Goal: Task Accomplishment & Management: Manage account settings

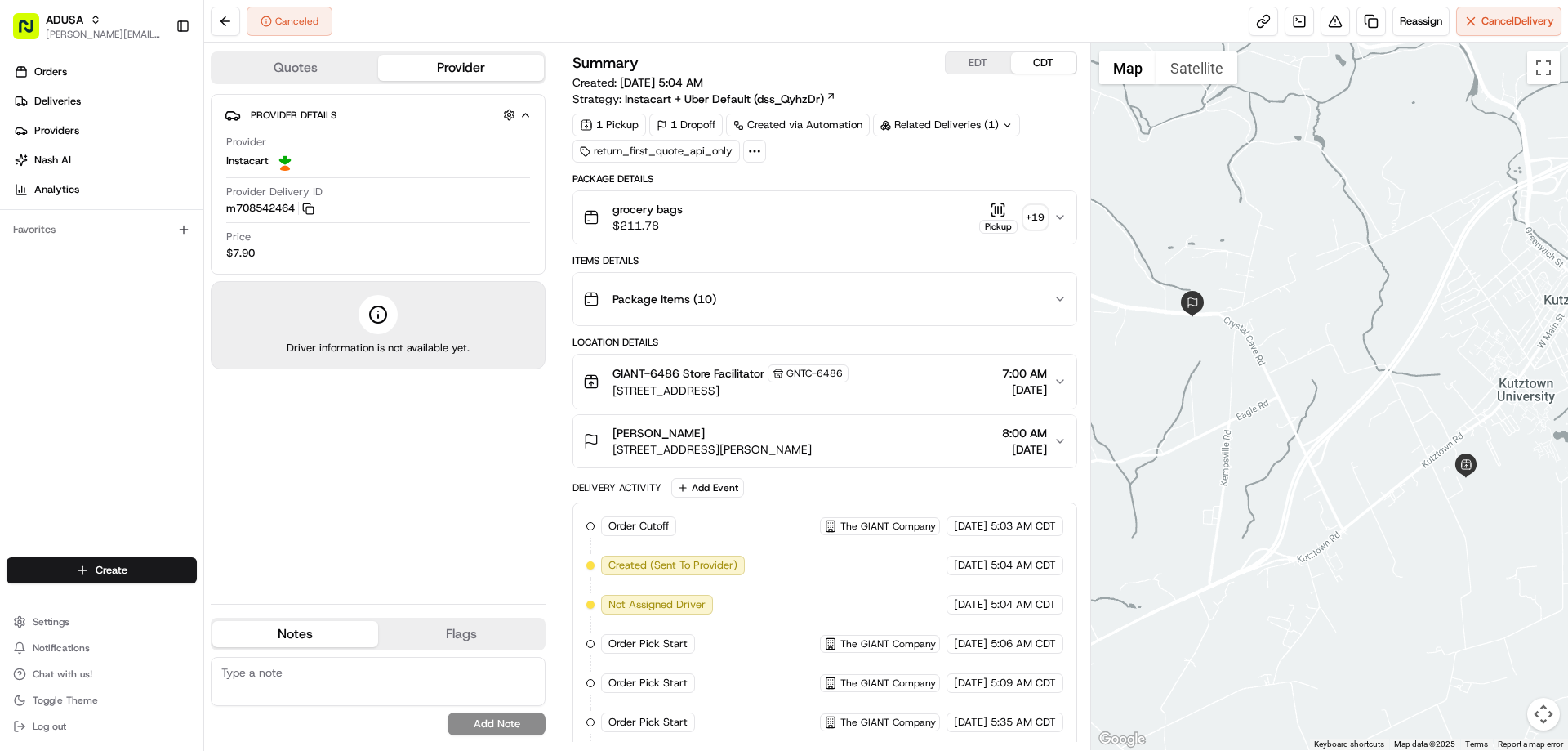
click at [662, 214] on span "grocery bags" at bounding box center [648, 209] width 70 height 17
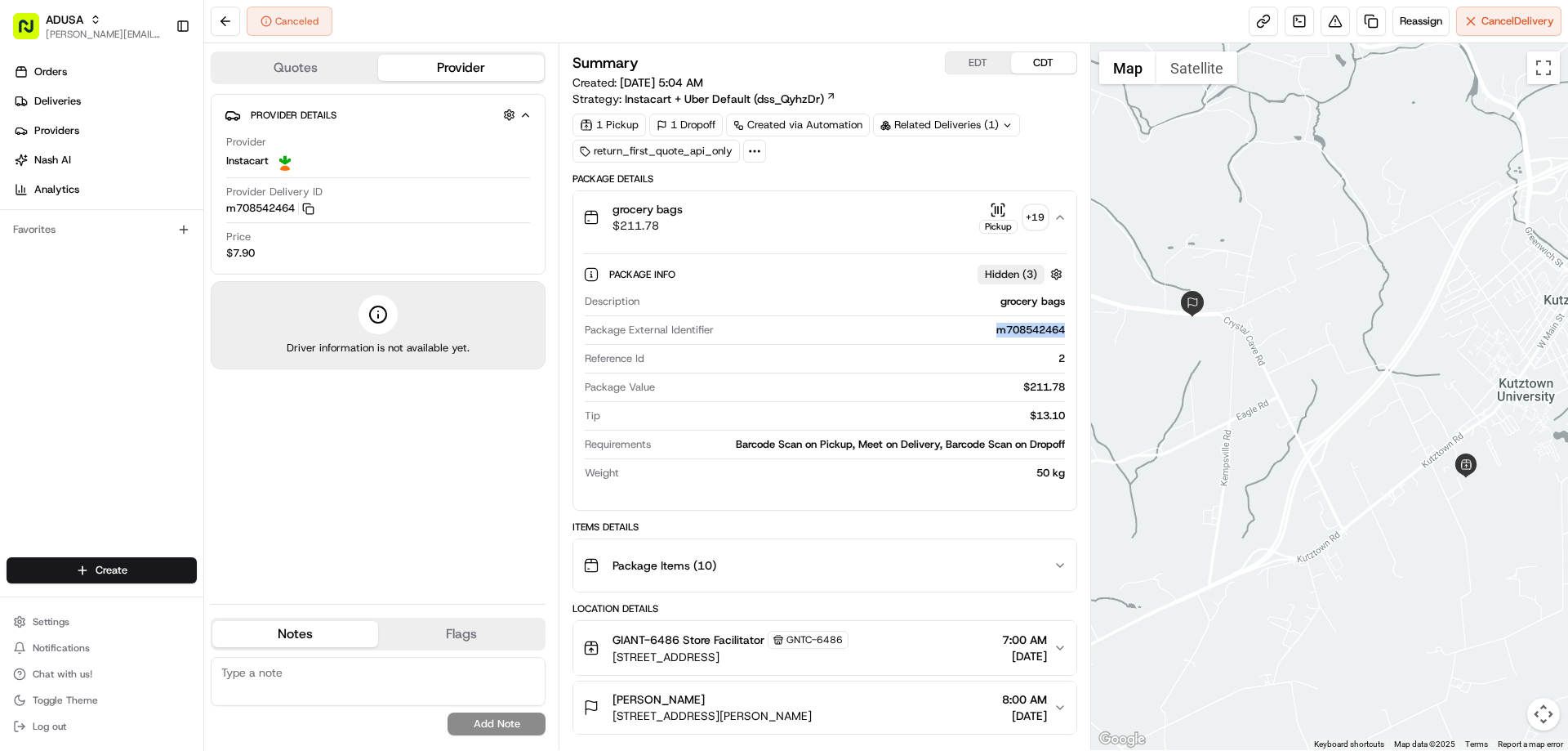
drag, startPoint x: 984, startPoint y: 331, endPoint x: 1057, endPoint y: 337, distance: 73.2
click at [1057, 337] on div "Package External Identifier m708542464" at bounding box center [824, 333] width 480 height 22
click at [948, 338] on div "Package External Identifier m708542464" at bounding box center [824, 333] width 480 height 22
drag, startPoint x: 992, startPoint y: 334, endPoint x: 1055, endPoint y: 338, distance: 63.1
click at [1055, 338] on div "Package External Identifier m708542464" at bounding box center [824, 333] width 480 height 22
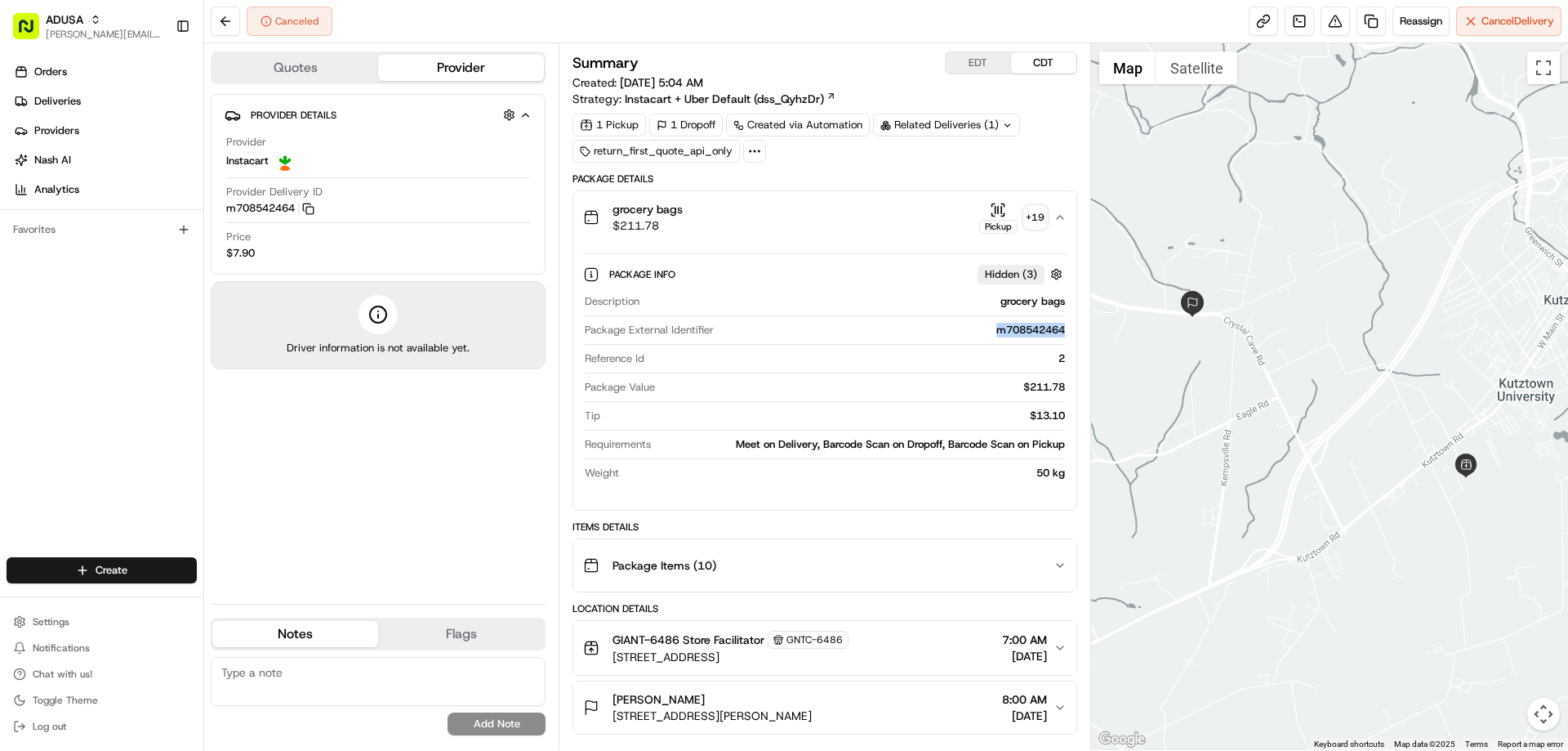
copy div "m708542464"
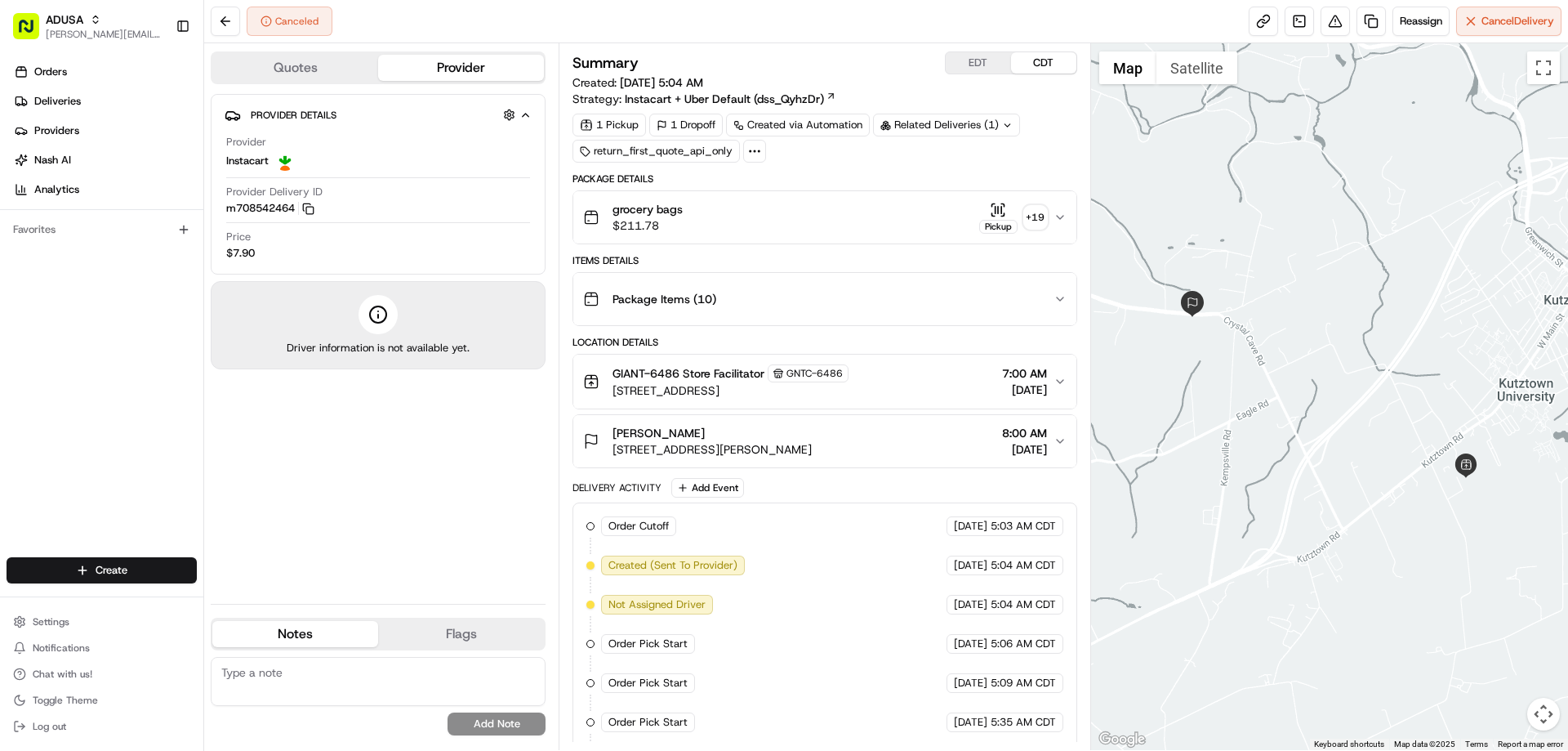
click at [331, 669] on textarea at bounding box center [378, 681] width 335 height 49
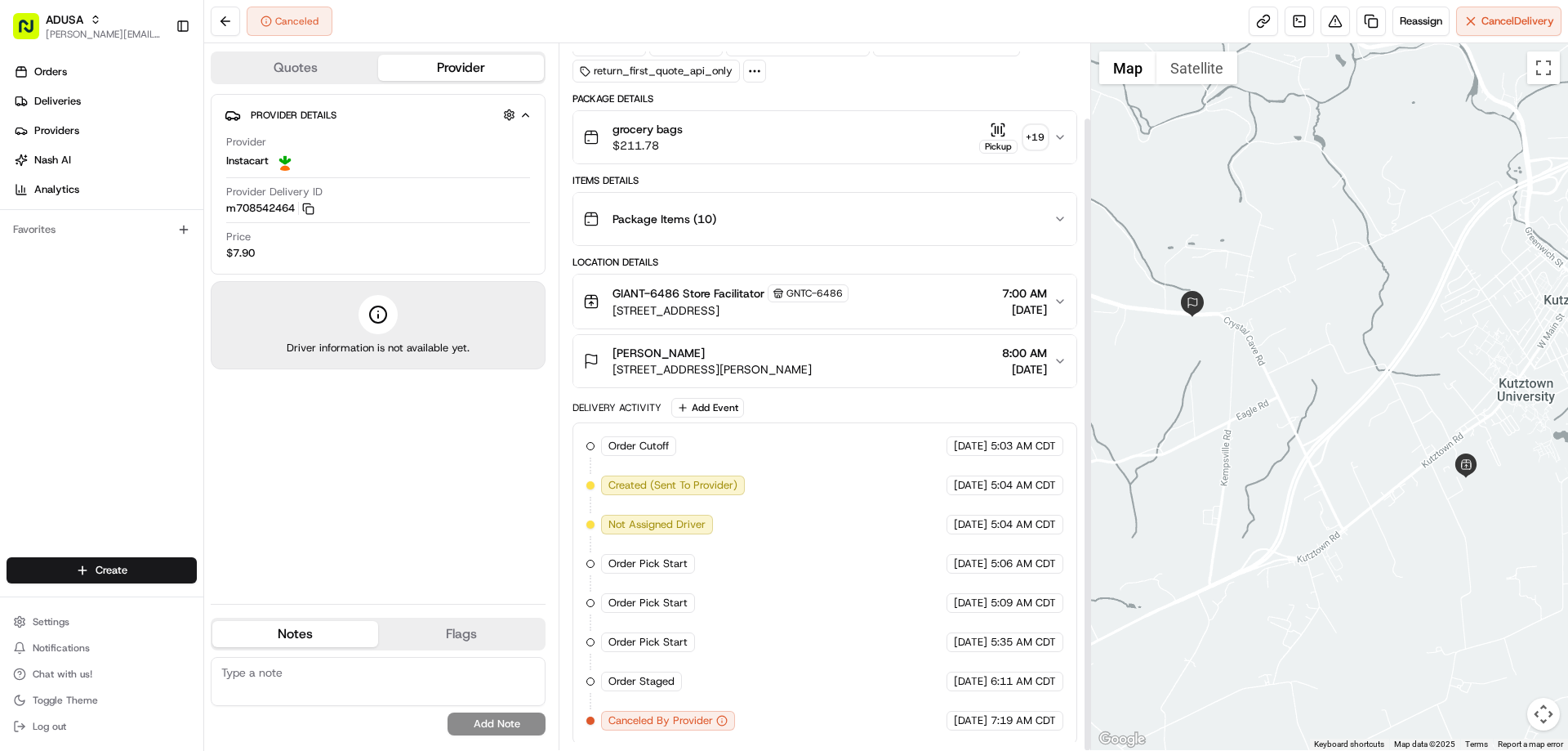
scroll to position [82, 0]
click at [280, 676] on textarea at bounding box center [378, 681] width 335 height 49
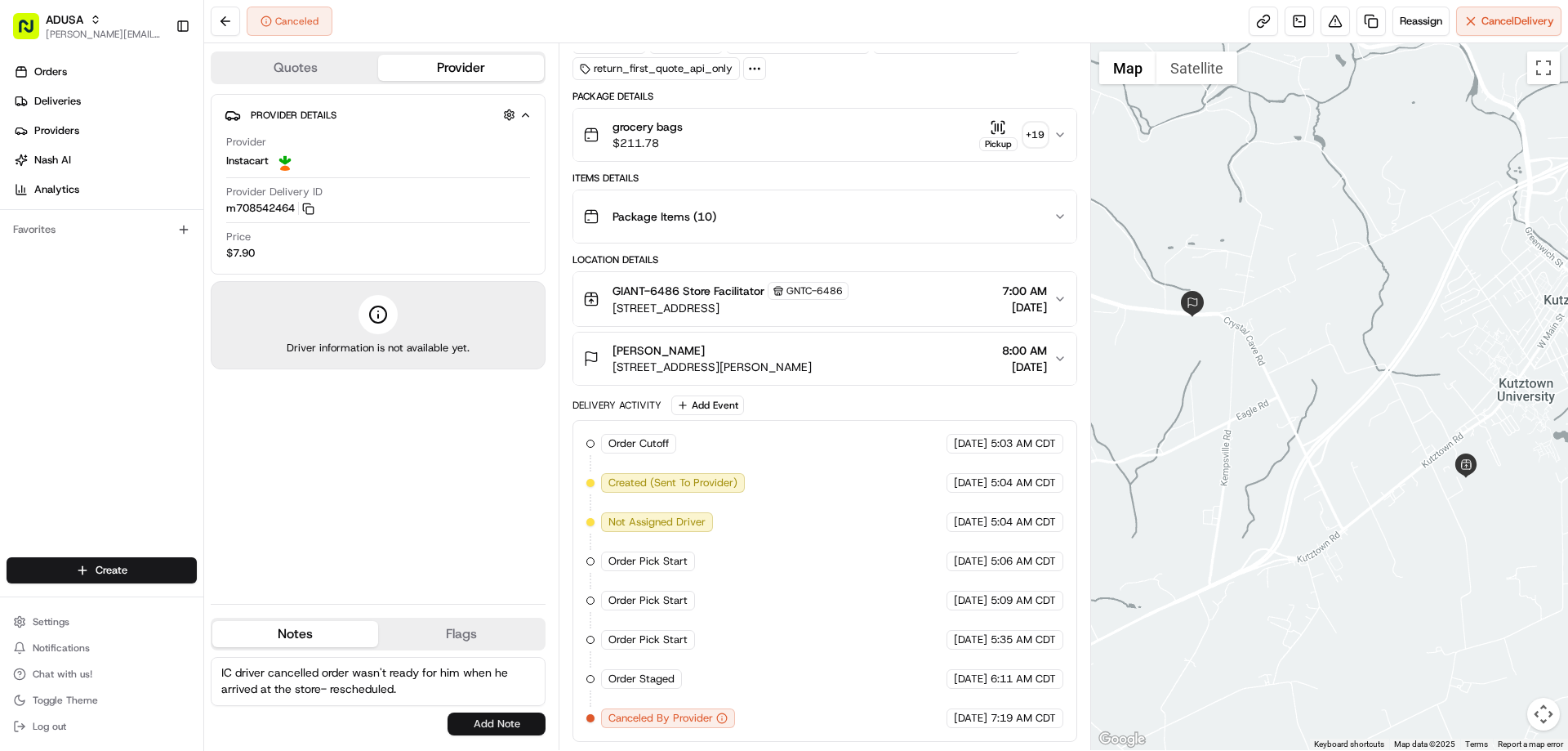
type textarea "IC driver cancelled order wasn't ready for him when he arrived at the store- re…"
click at [522, 719] on button "Add Note" at bounding box center [496, 724] width 98 height 23
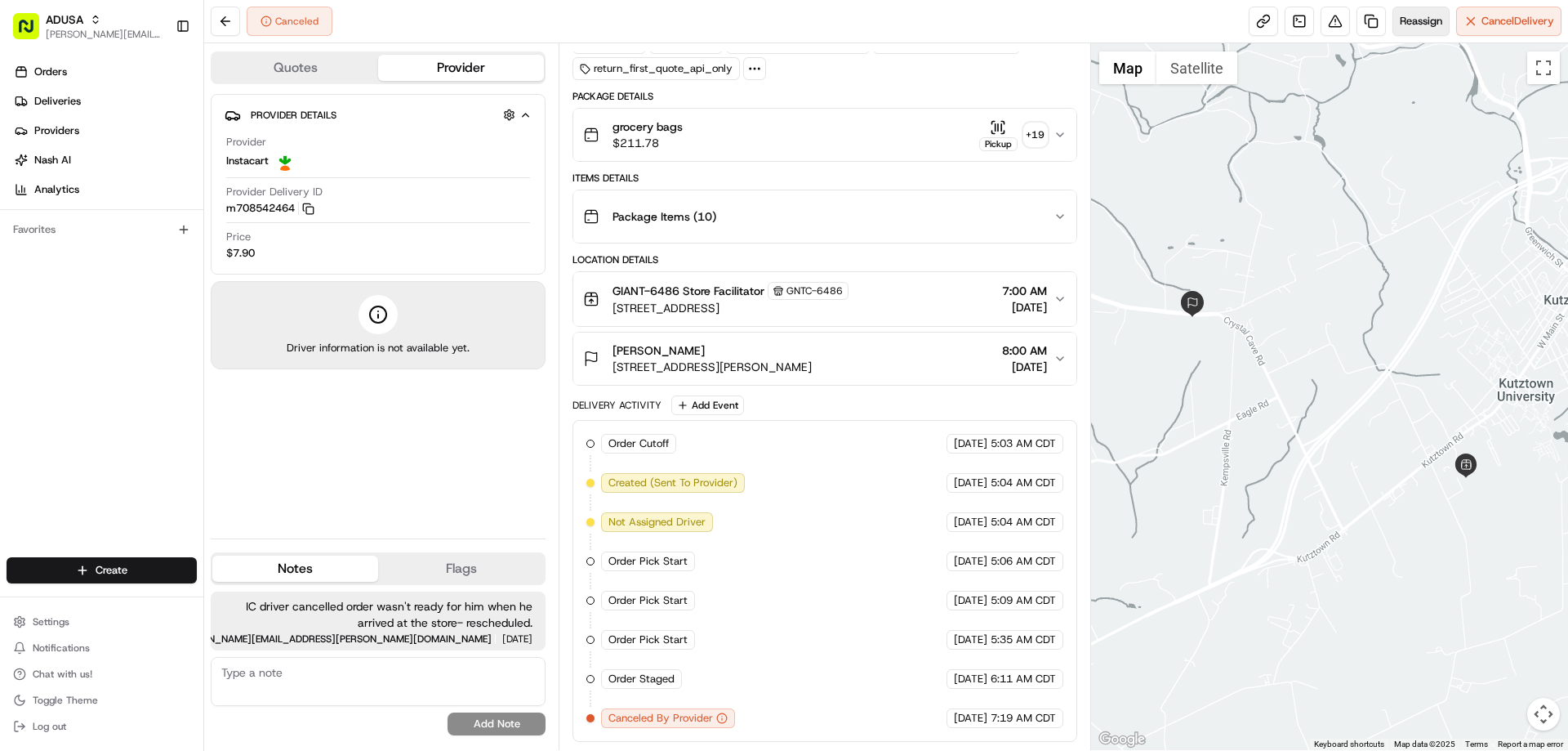
click at [1414, 18] on span "Reassign" at bounding box center [1420, 21] width 43 height 15
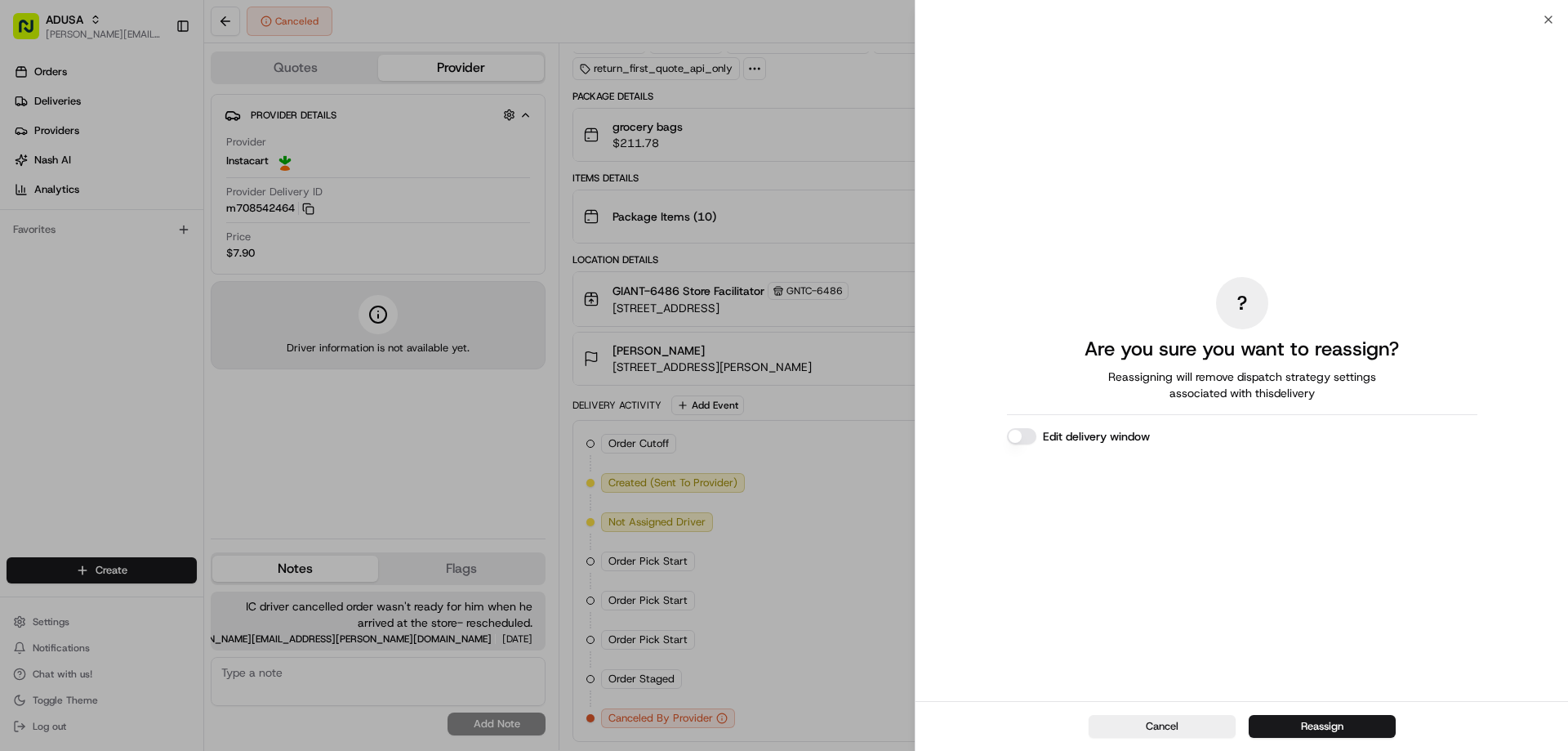
click at [1115, 436] on label "Edit delivery window" at bounding box center [1096, 436] width 107 height 17
click at [1036, 436] on button "Edit delivery window" at bounding box center [1022, 436] width 30 height 17
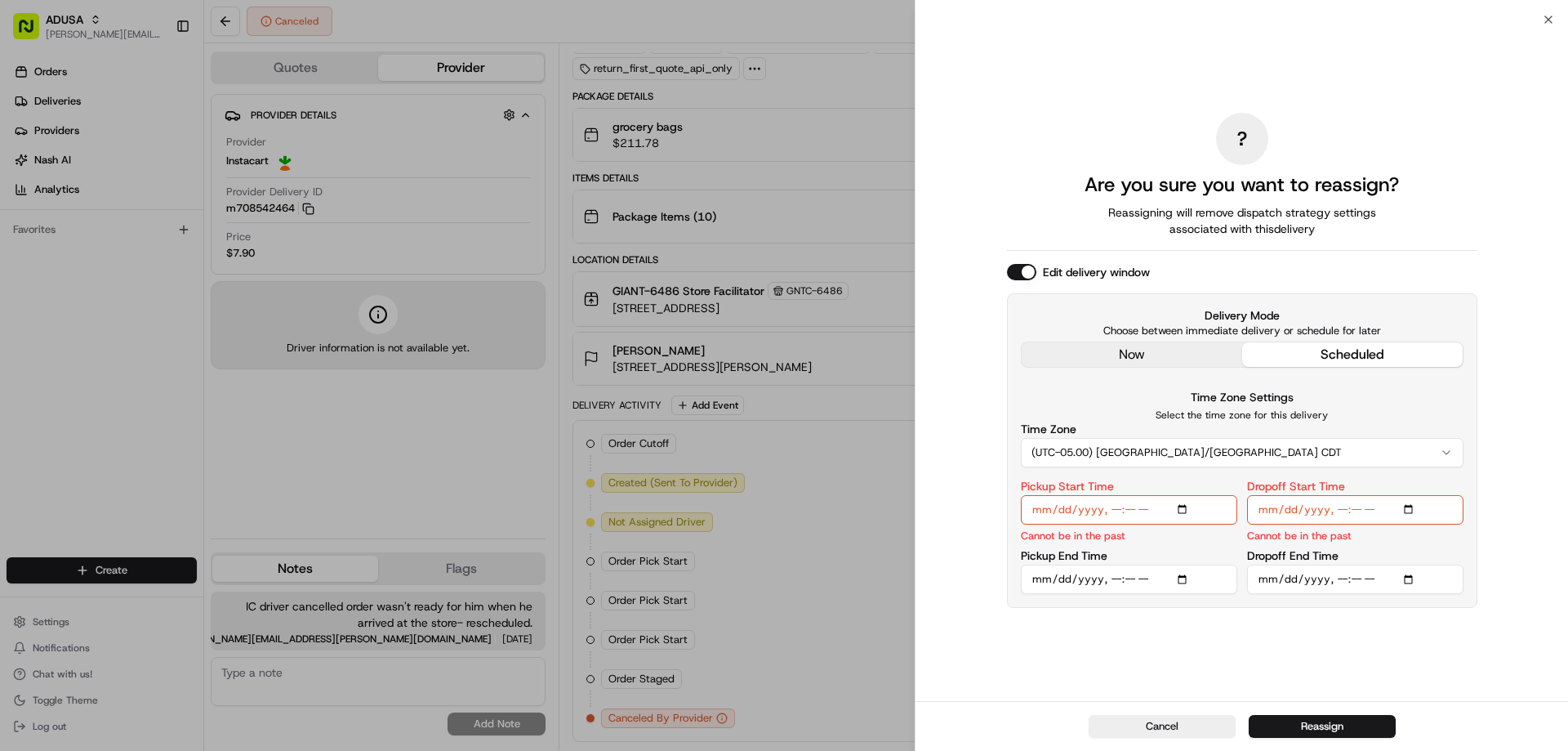
click at [1183, 507] on input "Pickup Start Time" at bounding box center [1128, 509] width 216 height 30
type input "2025-08-23T09:00"
click at [1410, 505] on input "Dropoff Start Time" at bounding box center [1354, 509] width 216 height 30
type input "2025-08-23T09:00"
click at [1181, 577] on input "Pickup End Time" at bounding box center [1128, 579] width 216 height 30
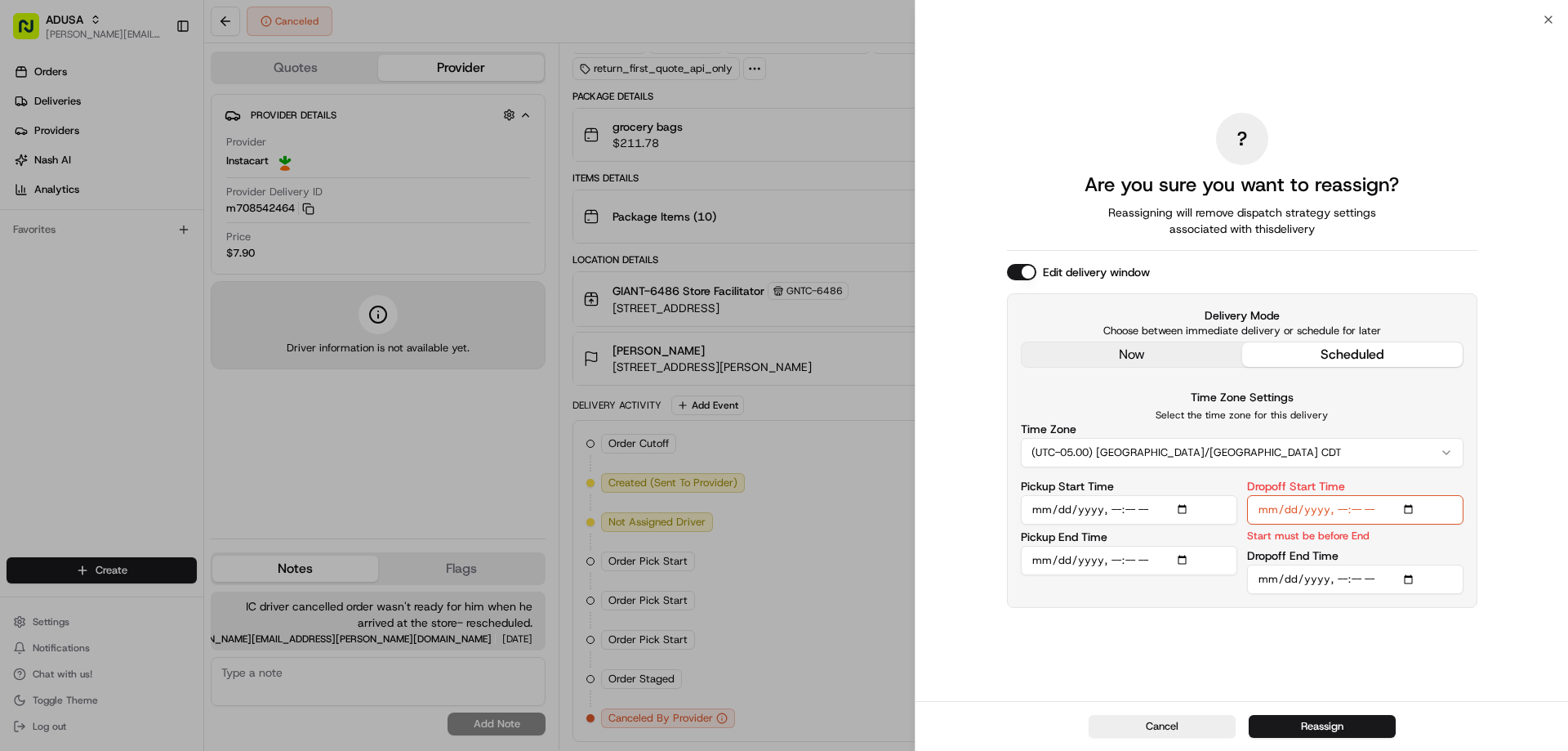
type input "2025-08-23T09:30"
click at [1376, 421] on div "Time Zone Settings Select the time zone for this delivery Time Zone (UTC-05.00)…" at bounding box center [1242, 426] width 443 height 80
click at [1405, 575] on input "Dropoff End Time" at bounding box center [1354, 579] width 216 height 30
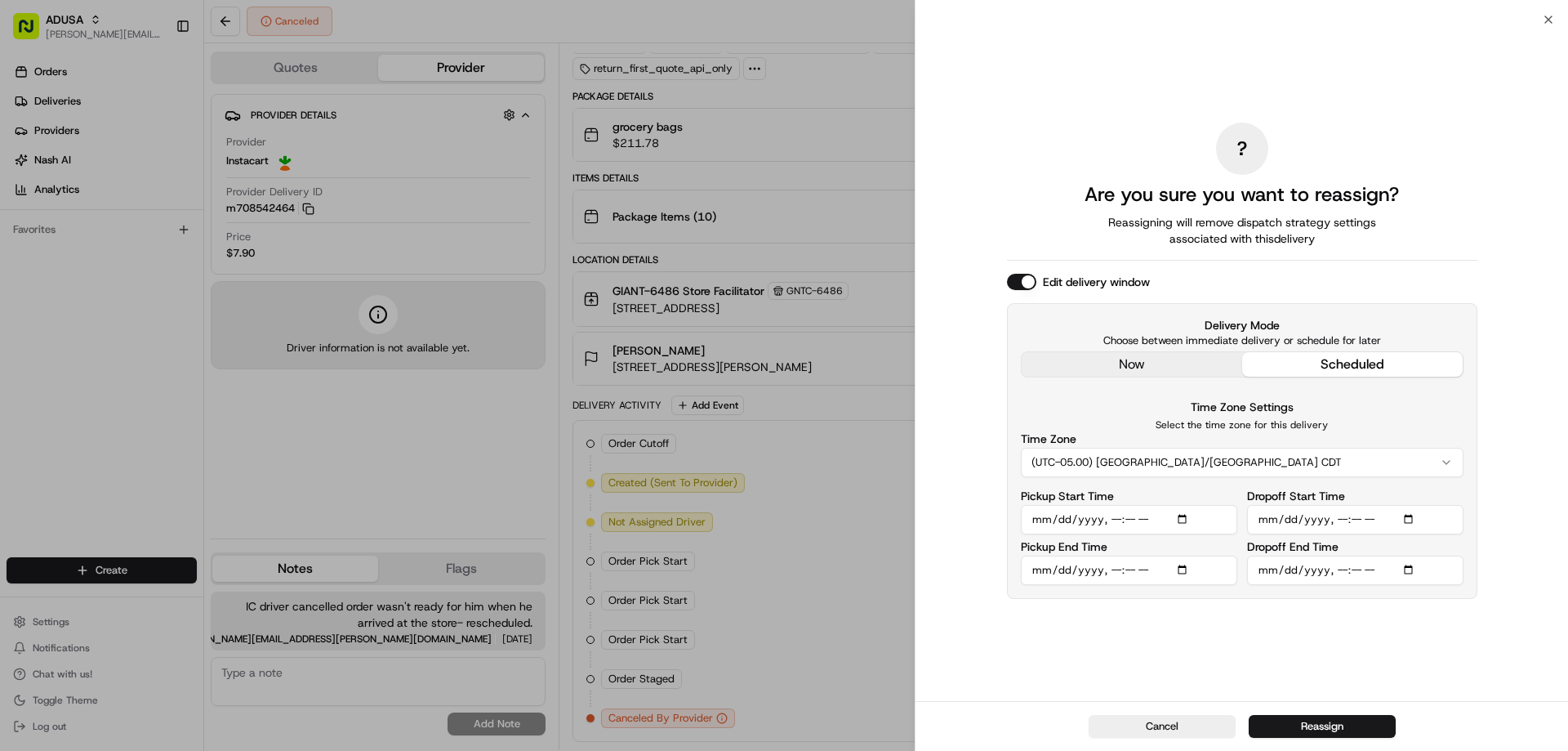
type input "2025-08-23T10:00"
click at [1416, 639] on div "? Are you sure you want to reassign? Reassigning will remove dispatch strategy …" at bounding box center [1242, 360] width 470 height 675
click at [1325, 726] on button "Reassign" at bounding box center [1322, 726] width 147 height 23
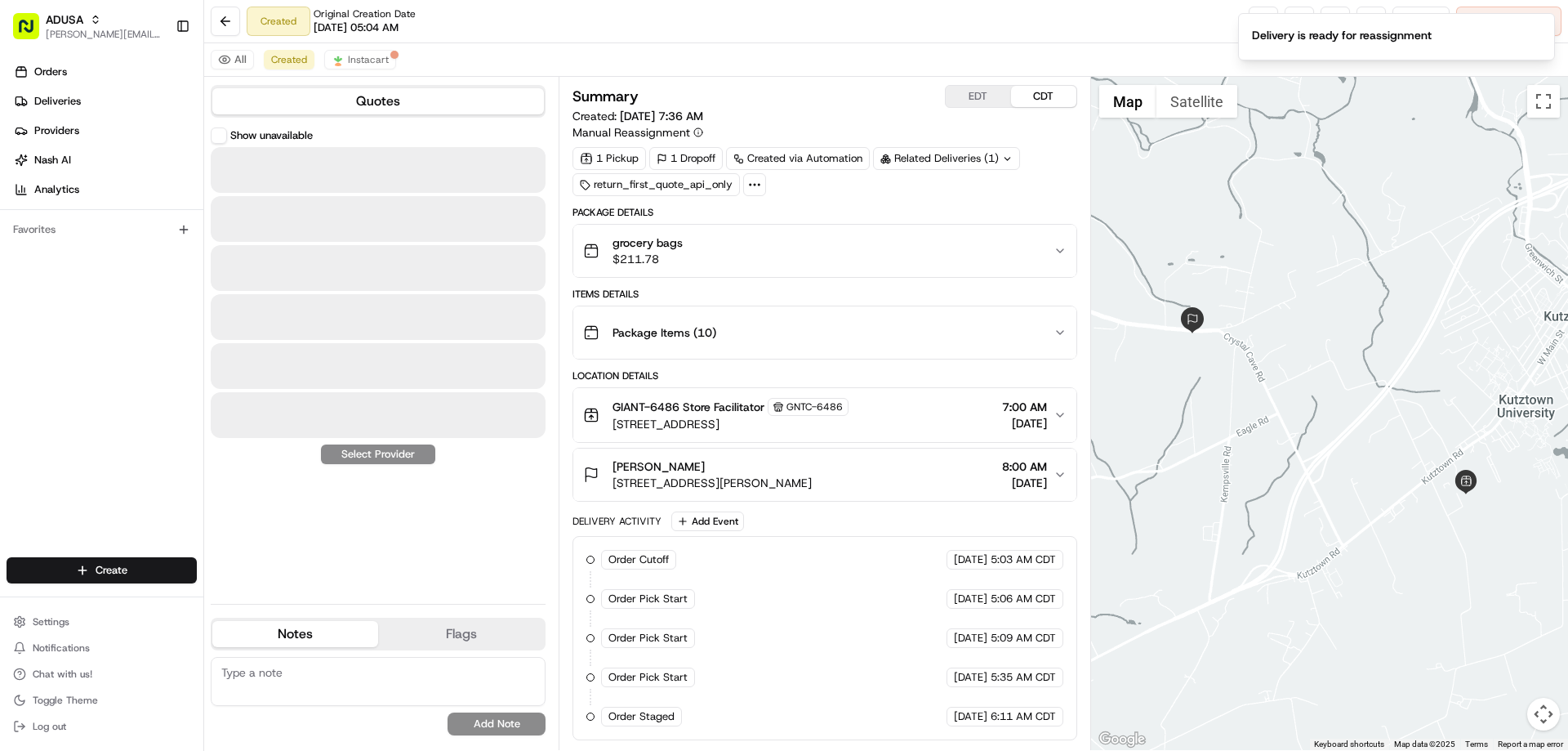
scroll to position [0, 0]
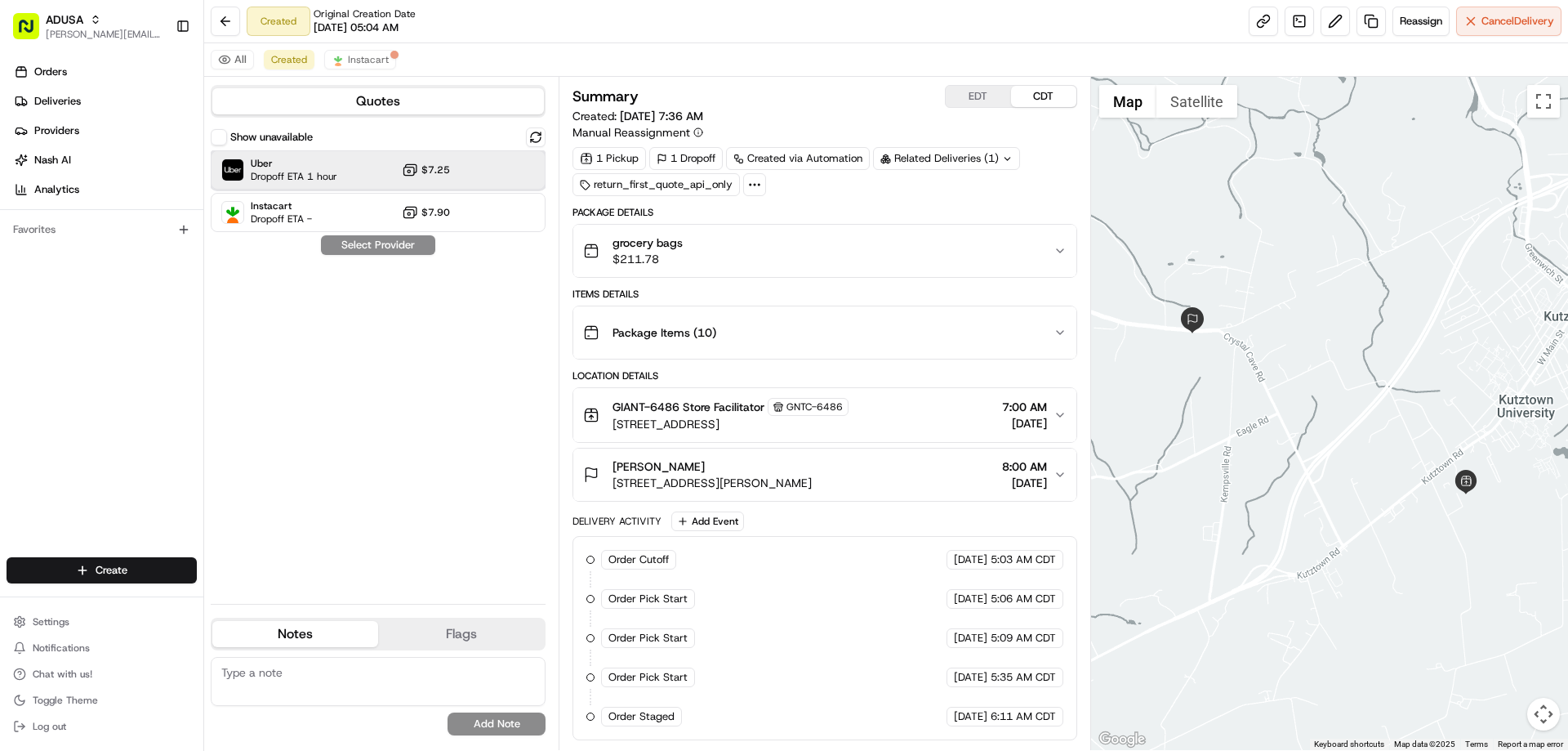
click at [276, 165] on span "Uber" at bounding box center [293, 163] width 87 height 13
click at [392, 247] on button "Assign Provider" at bounding box center [378, 245] width 116 height 19
click at [333, 671] on textarea at bounding box center [378, 681] width 335 height 49
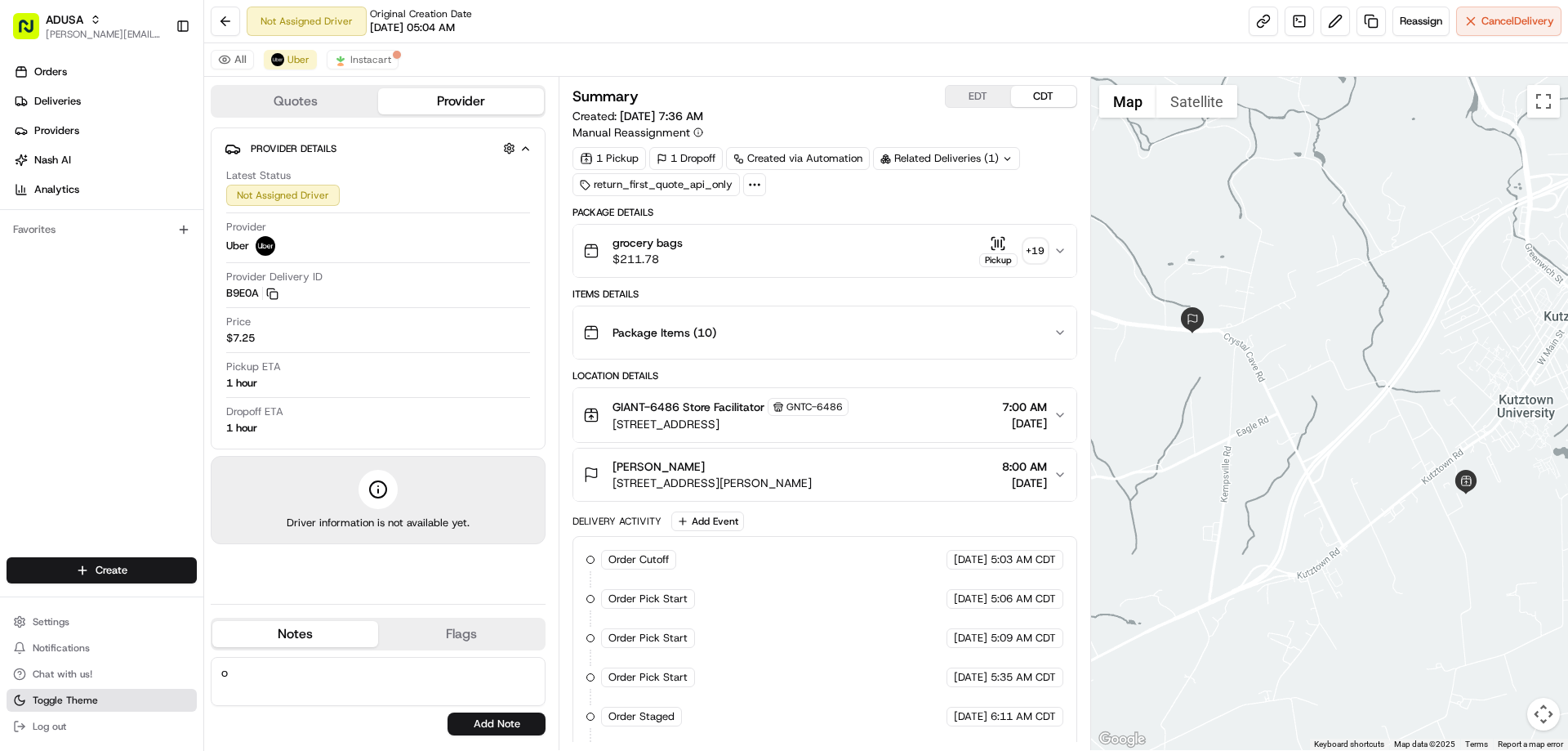
type textarea "o"
click at [351, 673] on textarea "o" at bounding box center [378, 681] width 335 height 49
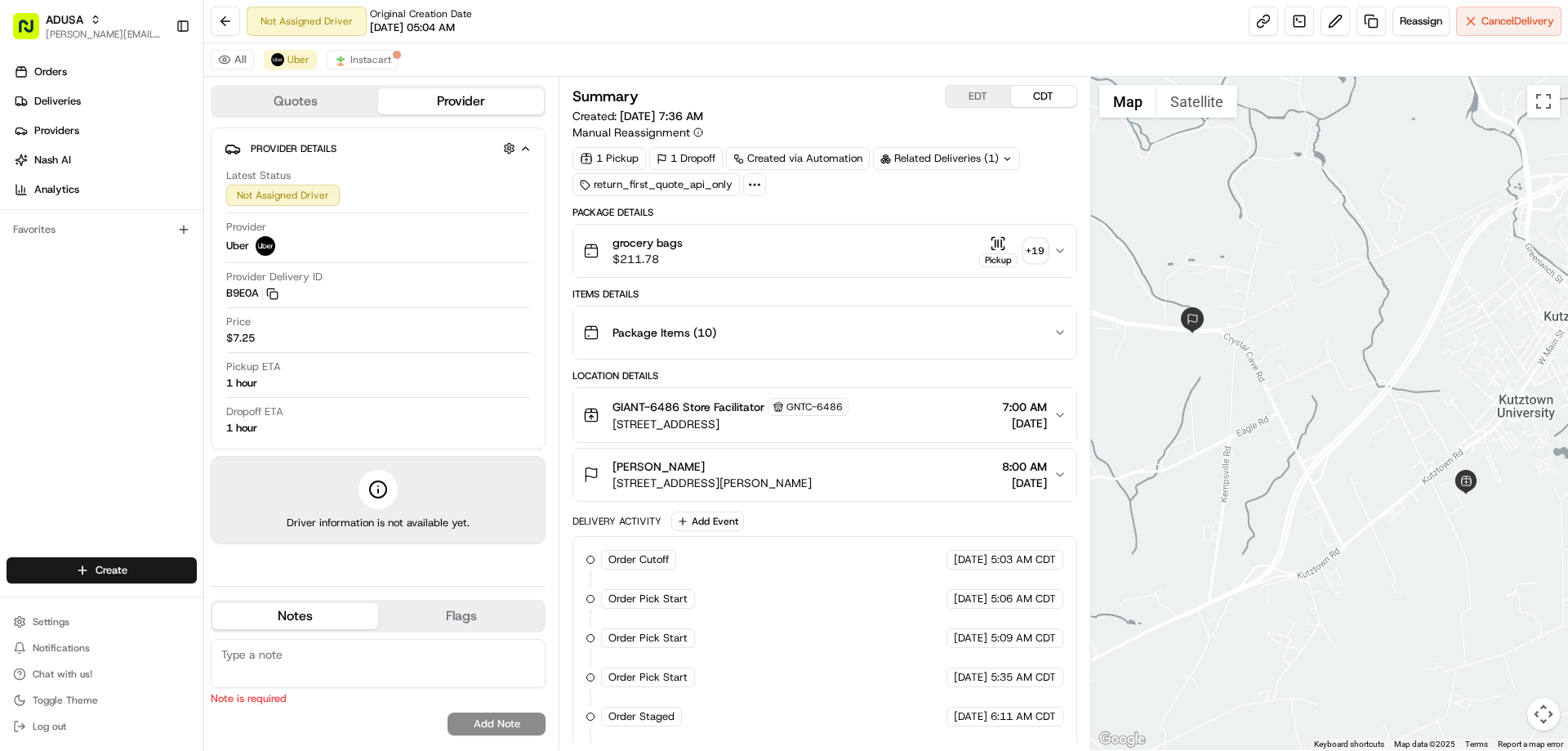
click at [299, 651] on textarea at bounding box center [378, 663] width 335 height 49
type textarea "r"
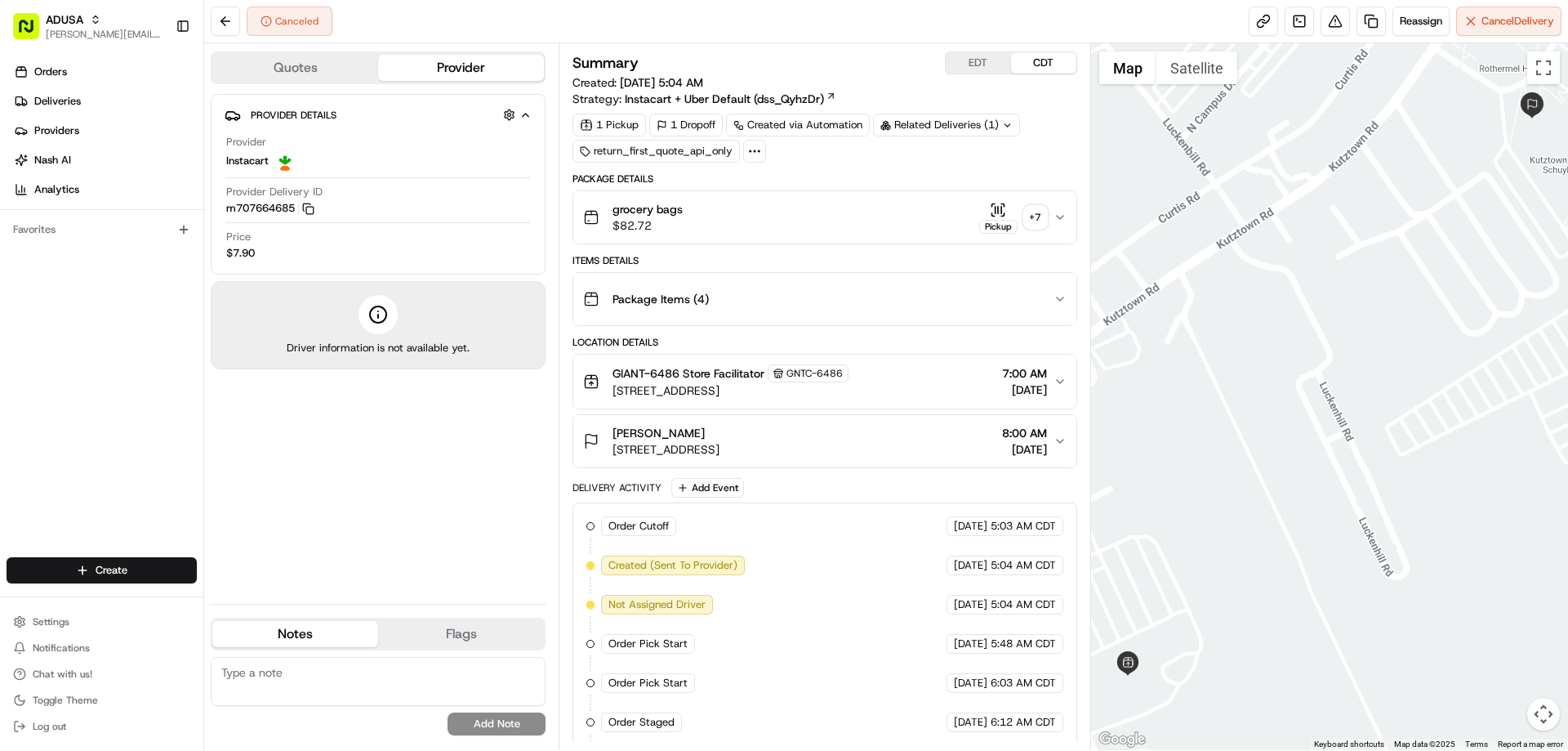
click at [659, 214] on span "grocery bags" at bounding box center [648, 209] width 70 height 17
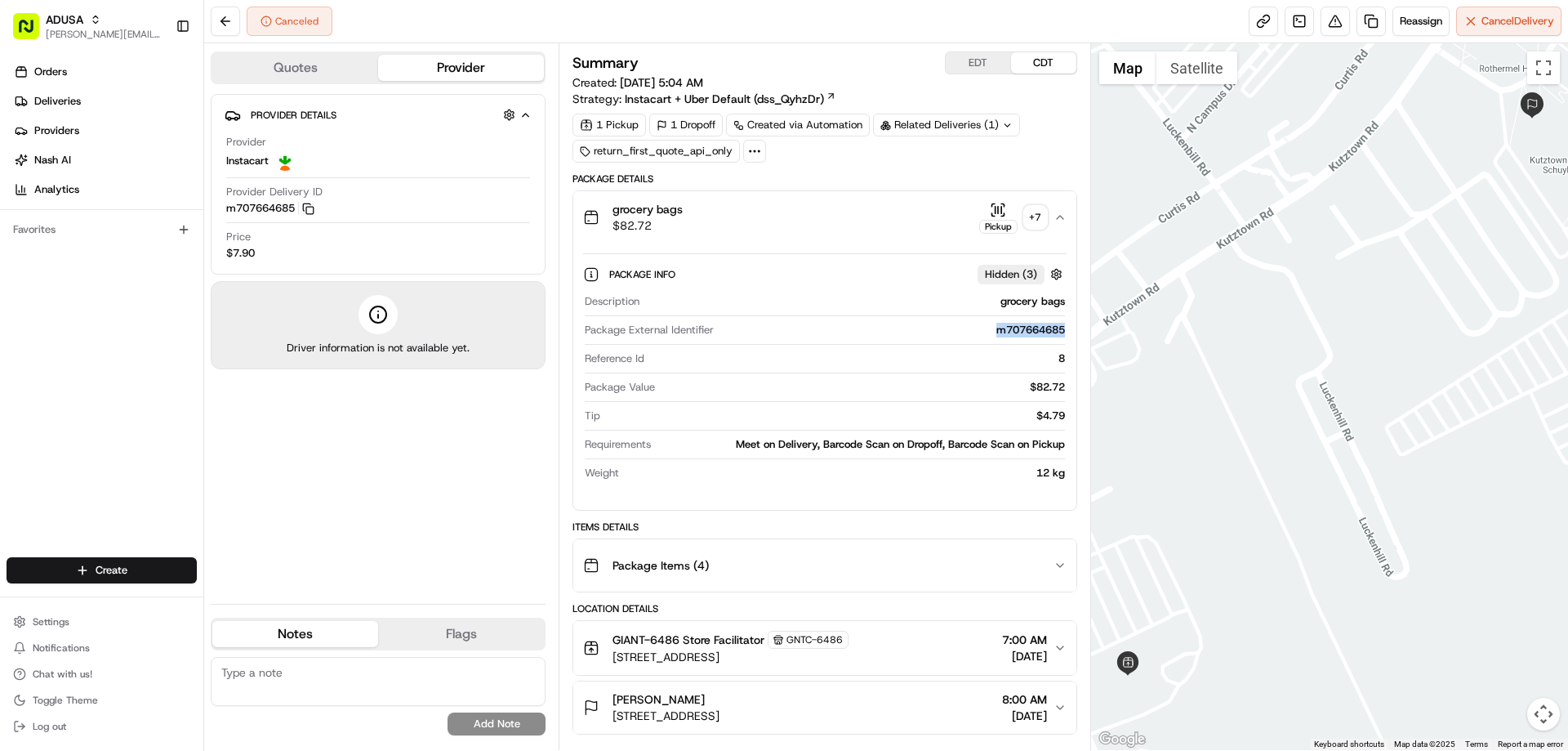
drag, startPoint x: 990, startPoint y: 333, endPoint x: 1068, endPoint y: 333, distance: 78.0
click at [1068, 333] on div "Package Info Hidden ( 3 ) Description grocery bags Package External Identifier …" at bounding box center [824, 369] width 502 height 253
copy div "m707664685"
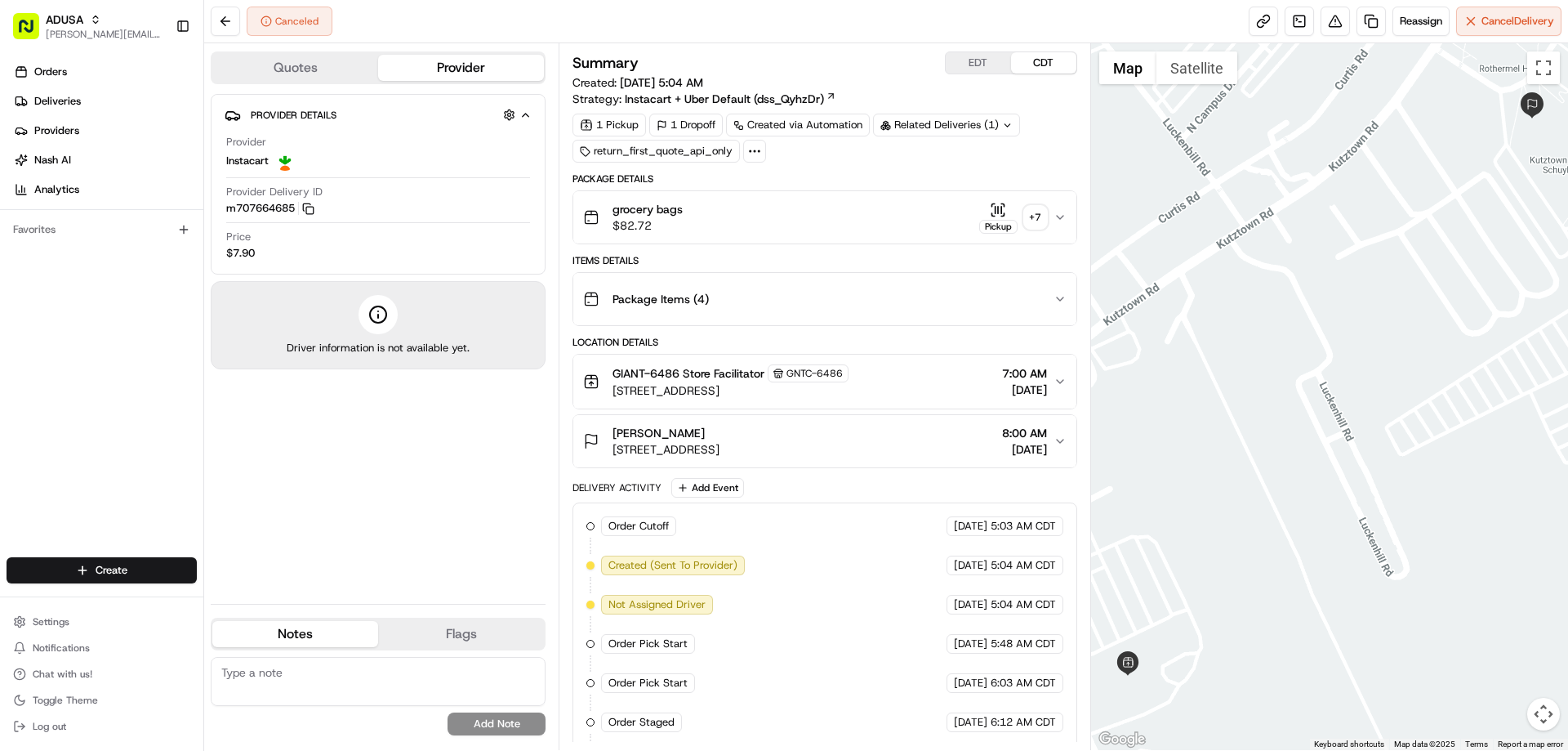
click at [299, 669] on textarea at bounding box center [378, 681] width 335 height 49
click at [292, 670] on textarea at bounding box center [378, 681] width 335 height 49
type textarea "IC driver arrived - order not ready for them - rescheduled"
click at [519, 718] on button "Add Note" at bounding box center [496, 724] width 98 height 23
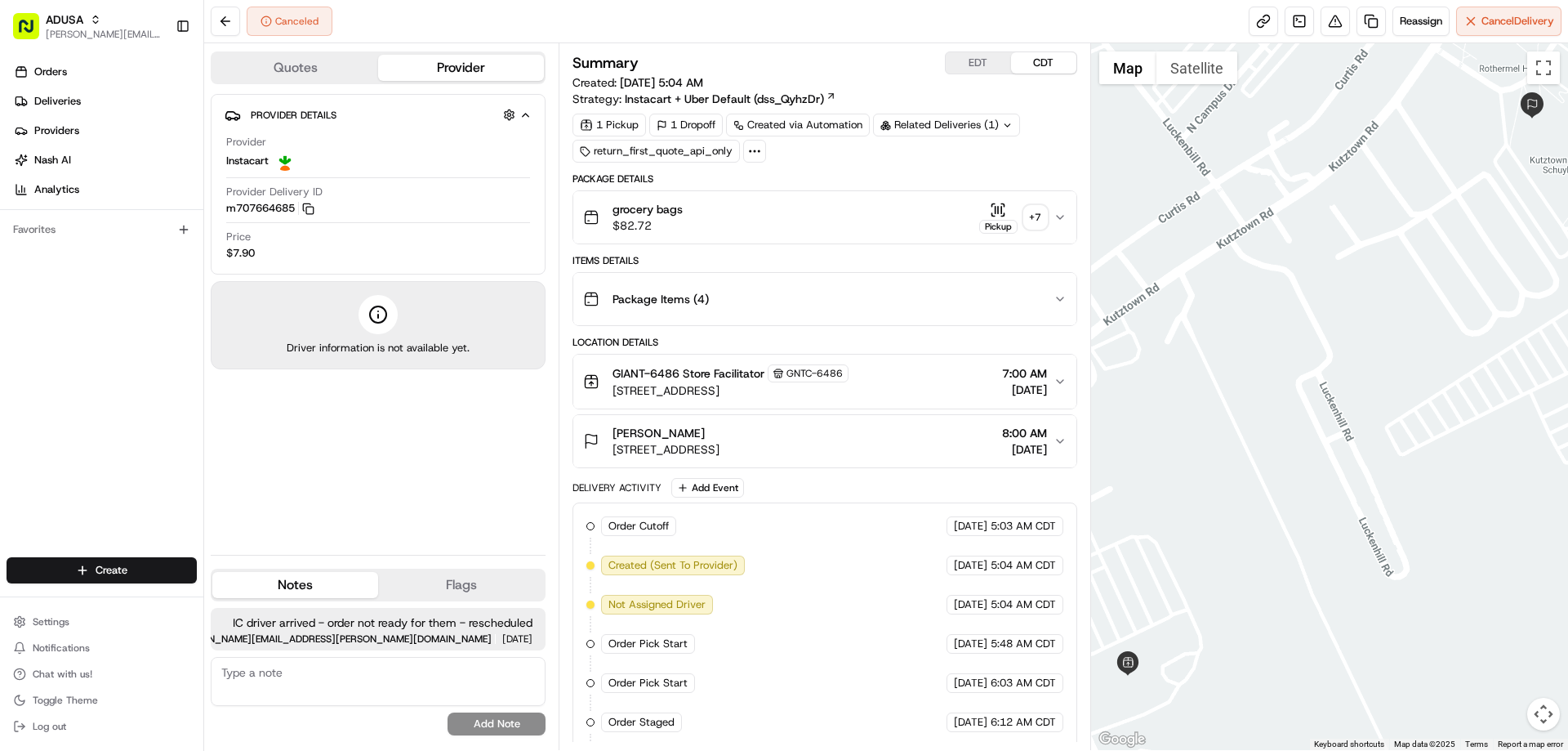
click at [665, 211] on span "grocery bags" at bounding box center [648, 209] width 70 height 17
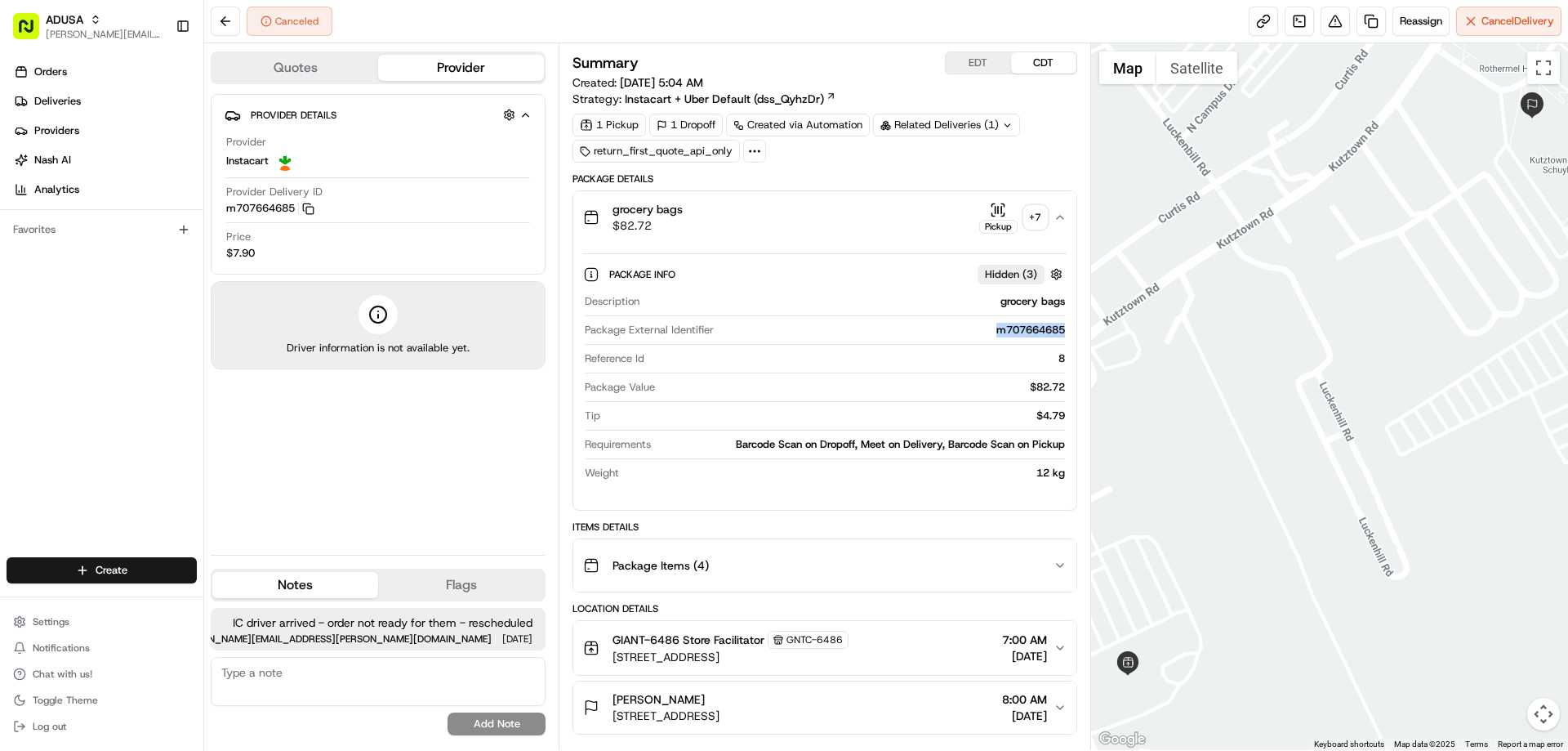
drag, startPoint x: 990, startPoint y: 333, endPoint x: 1062, endPoint y: 336, distance: 72.1
click at [1062, 336] on div "m707664685" at bounding box center [892, 330] width 344 height 15
copy div "m707664685"
click at [1416, 18] on span "Reassign" at bounding box center [1420, 21] width 43 height 15
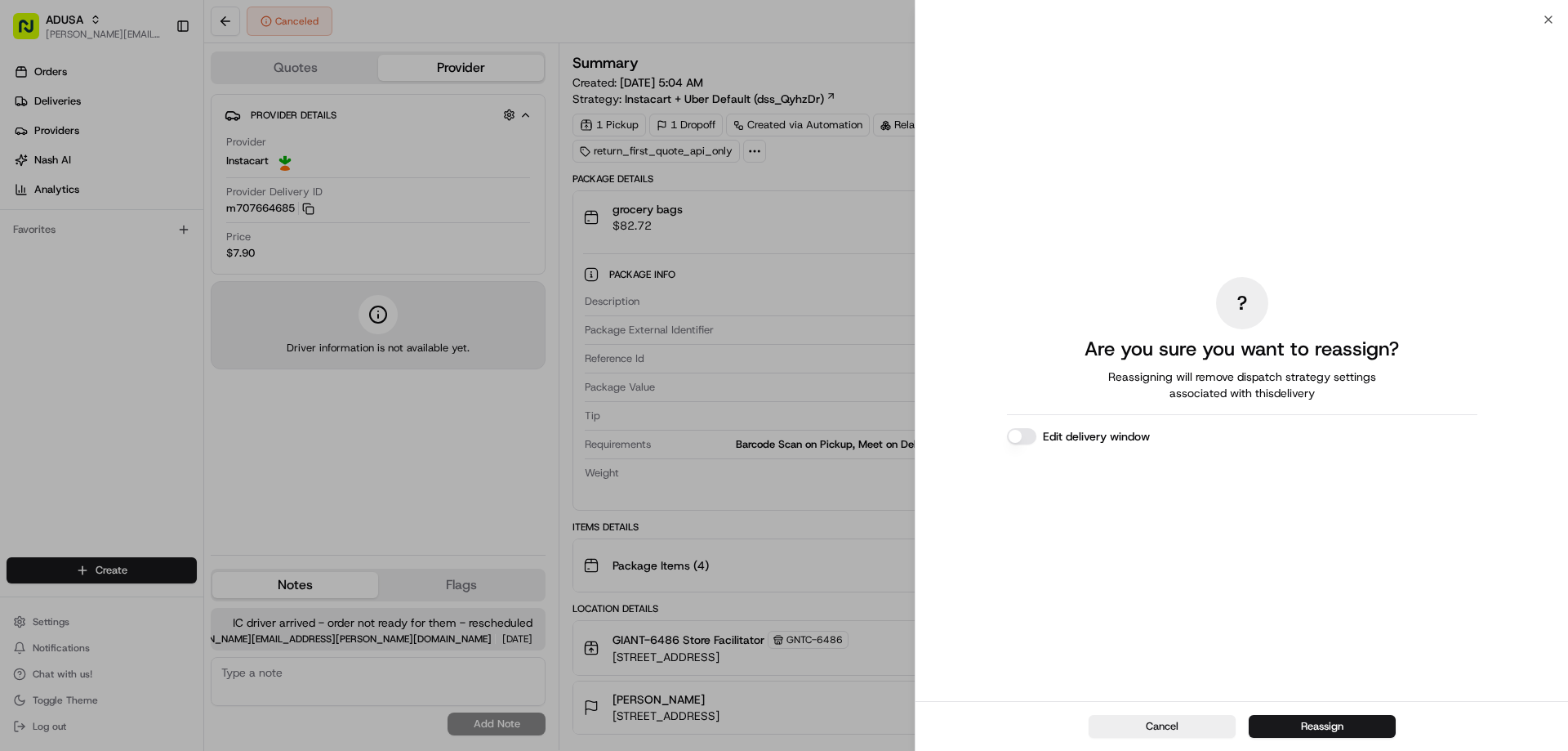
click at [1119, 436] on label "Edit delivery window" at bounding box center [1096, 436] width 107 height 17
click at [1036, 436] on button "Edit delivery window" at bounding box center [1022, 436] width 30 height 17
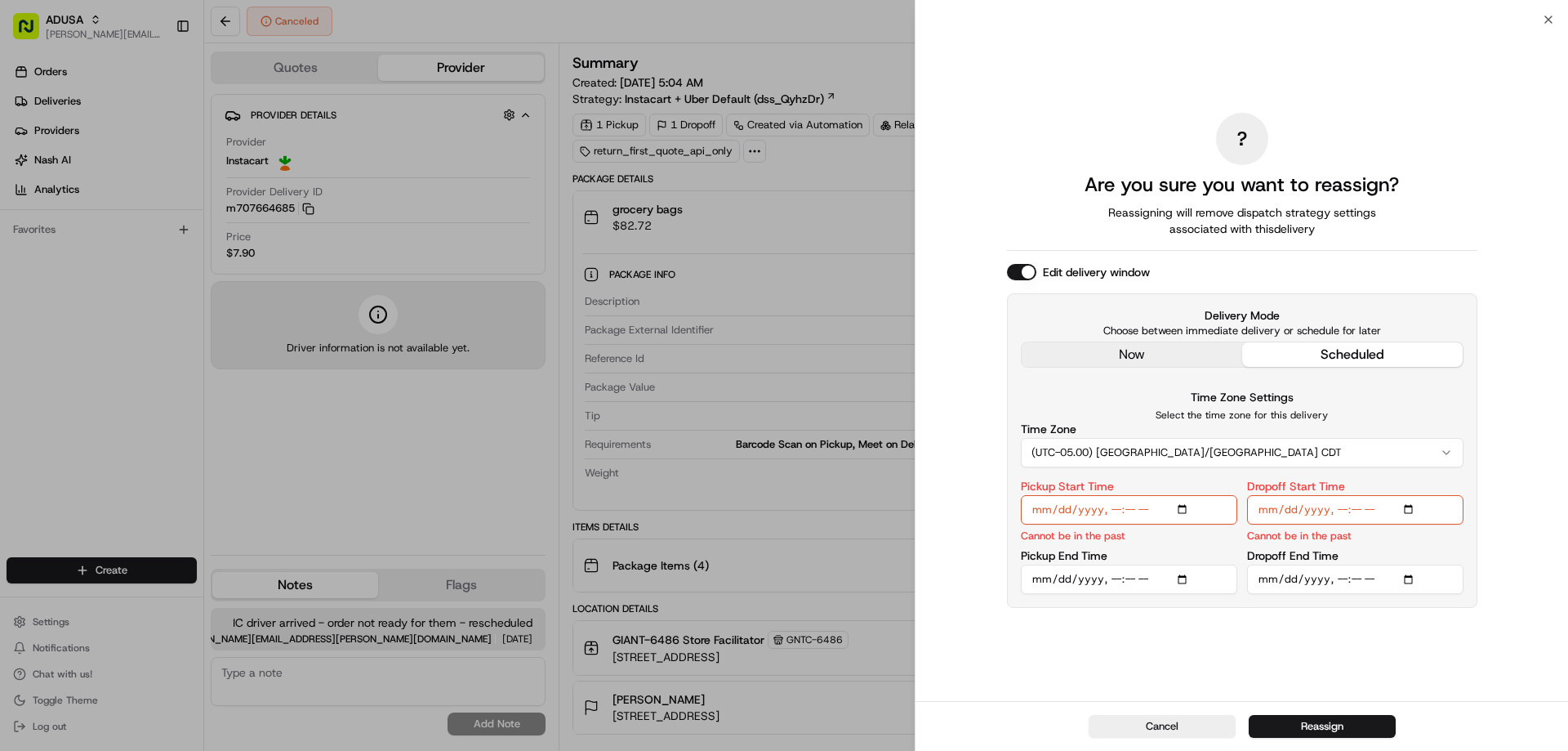
click at [1183, 510] on input "Pickup Start Time" at bounding box center [1128, 509] width 216 height 30
type input "2025-08-23T09:00"
click at [1181, 578] on input "Pickup End Time" at bounding box center [1128, 579] width 216 height 30
type input "2025-08-23T09:30"
click at [1369, 407] on div "Time Zone Settings Select the time zone for this delivery Time Zone (UTC-05.00)…" at bounding box center [1242, 426] width 443 height 80
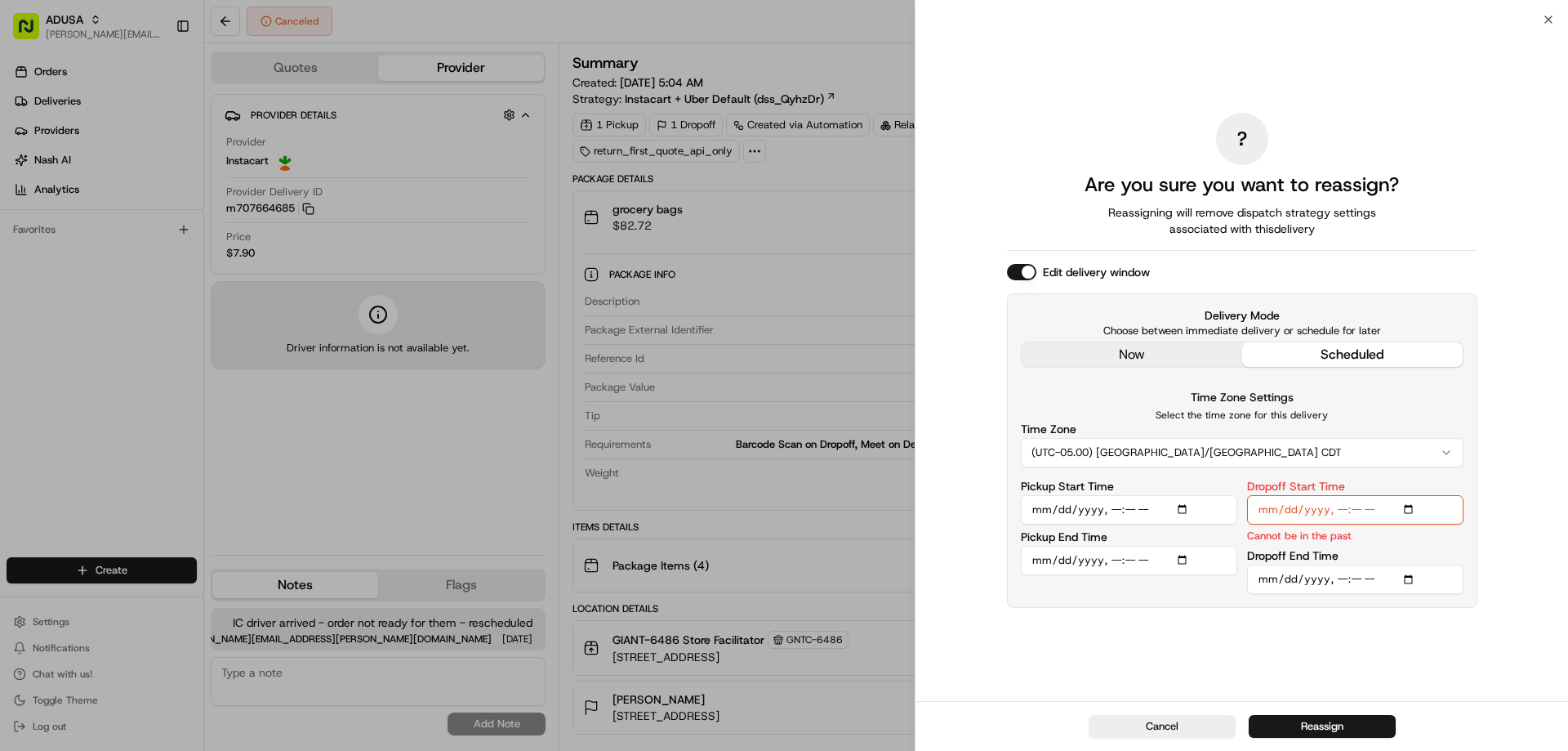
click at [1412, 510] on input "Dropoff Start Time" at bounding box center [1354, 509] width 216 height 30
type input "2025-08-23T09:00"
click at [1408, 576] on input "Dropoff End Time" at bounding box center [1354, 579] width 216 height 30
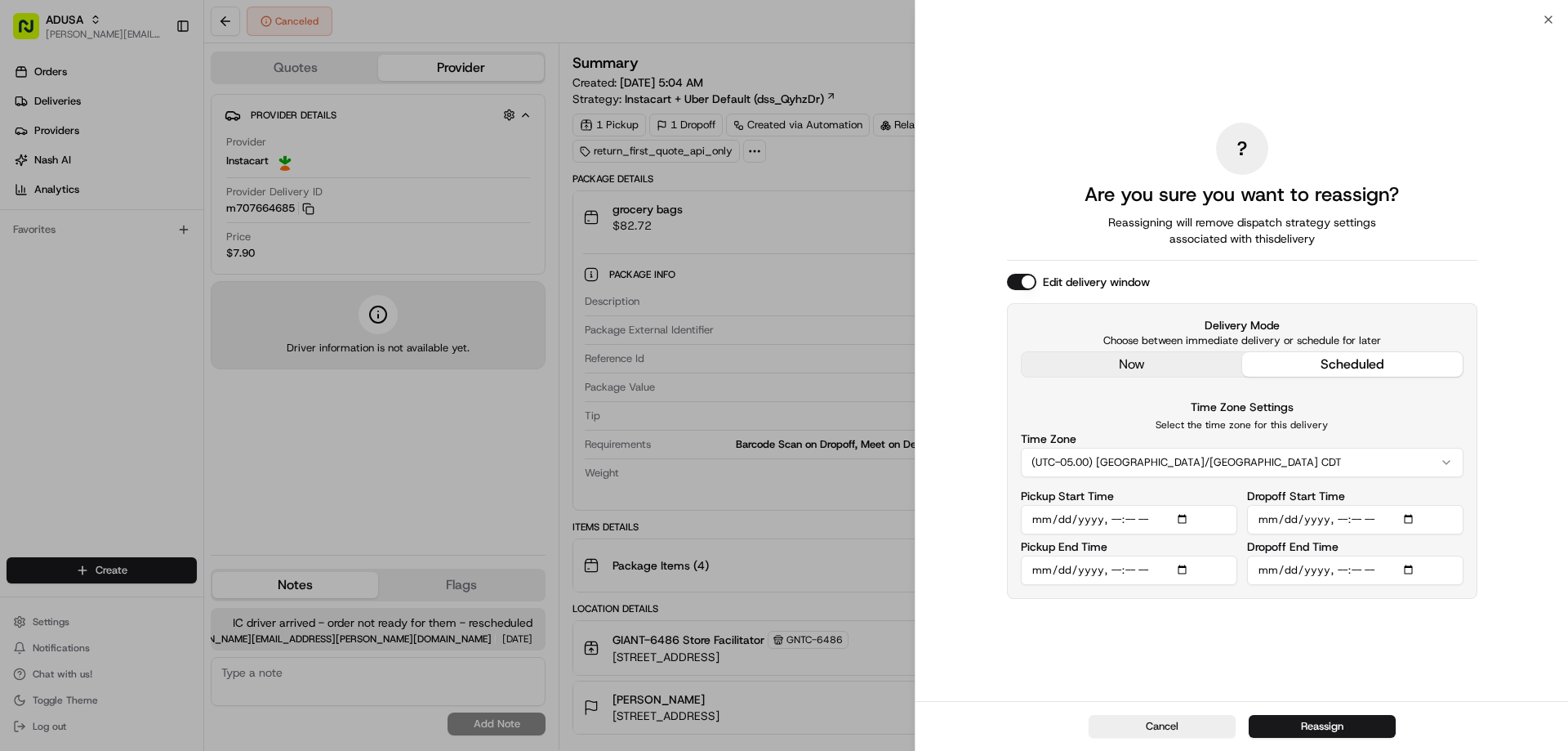
type input "2025-08-23T10:00"
click at [1403, 616] on div "? Are you sure you want to reassign? Reassigning will remove dispatch strategy …" at bounding box center [1242, 360] width 470 height 675
click at [1297, 722] on button "Reassign" at bounding box center [1322, 726] width 147 height 23
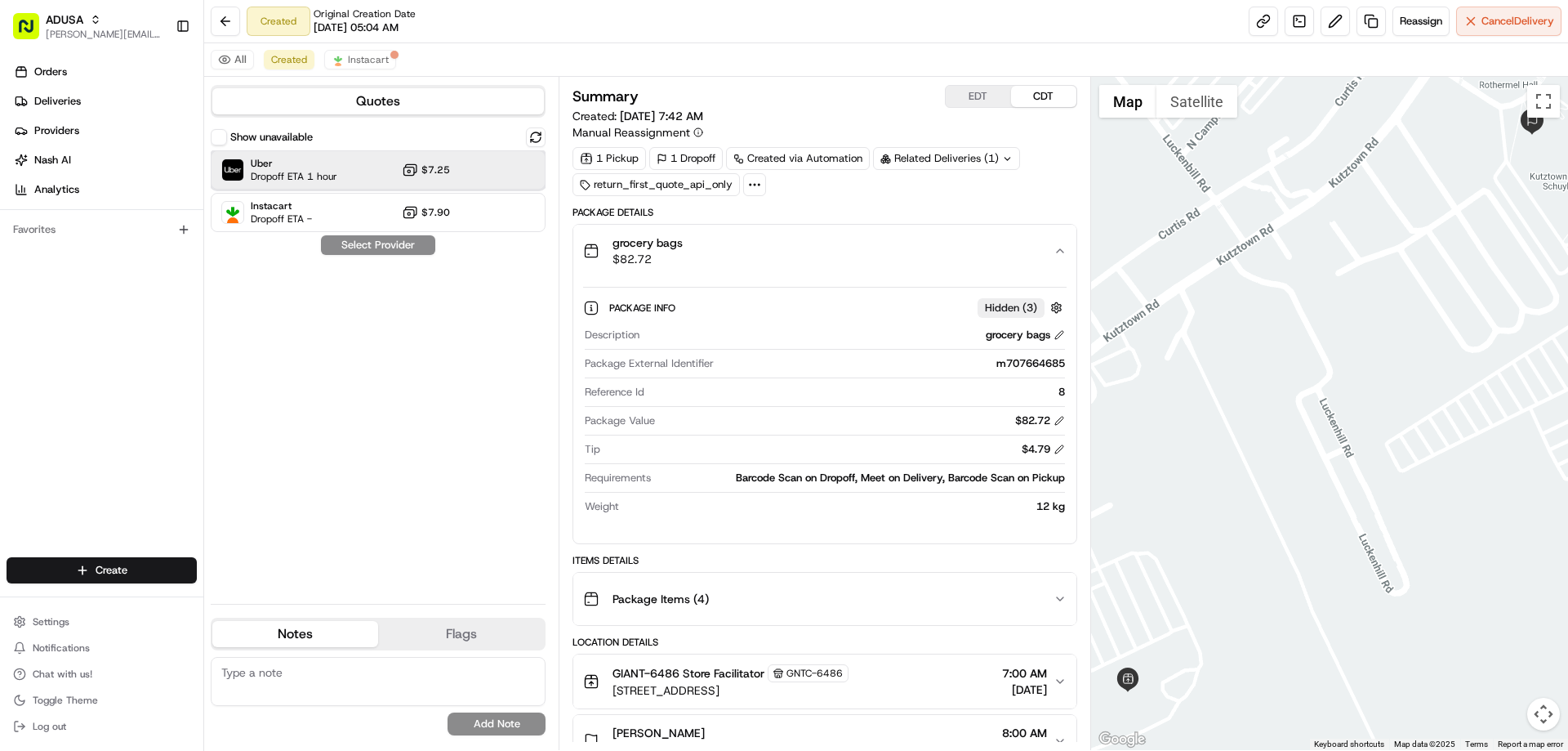
click at [262, 170] on span "Dropoff ETA 1 hour" at bounding box center [293, 176] width 87 height 13
click at [347, 249] on button "Assign Provider" at bounding box center [378, 245] width 116 height 19
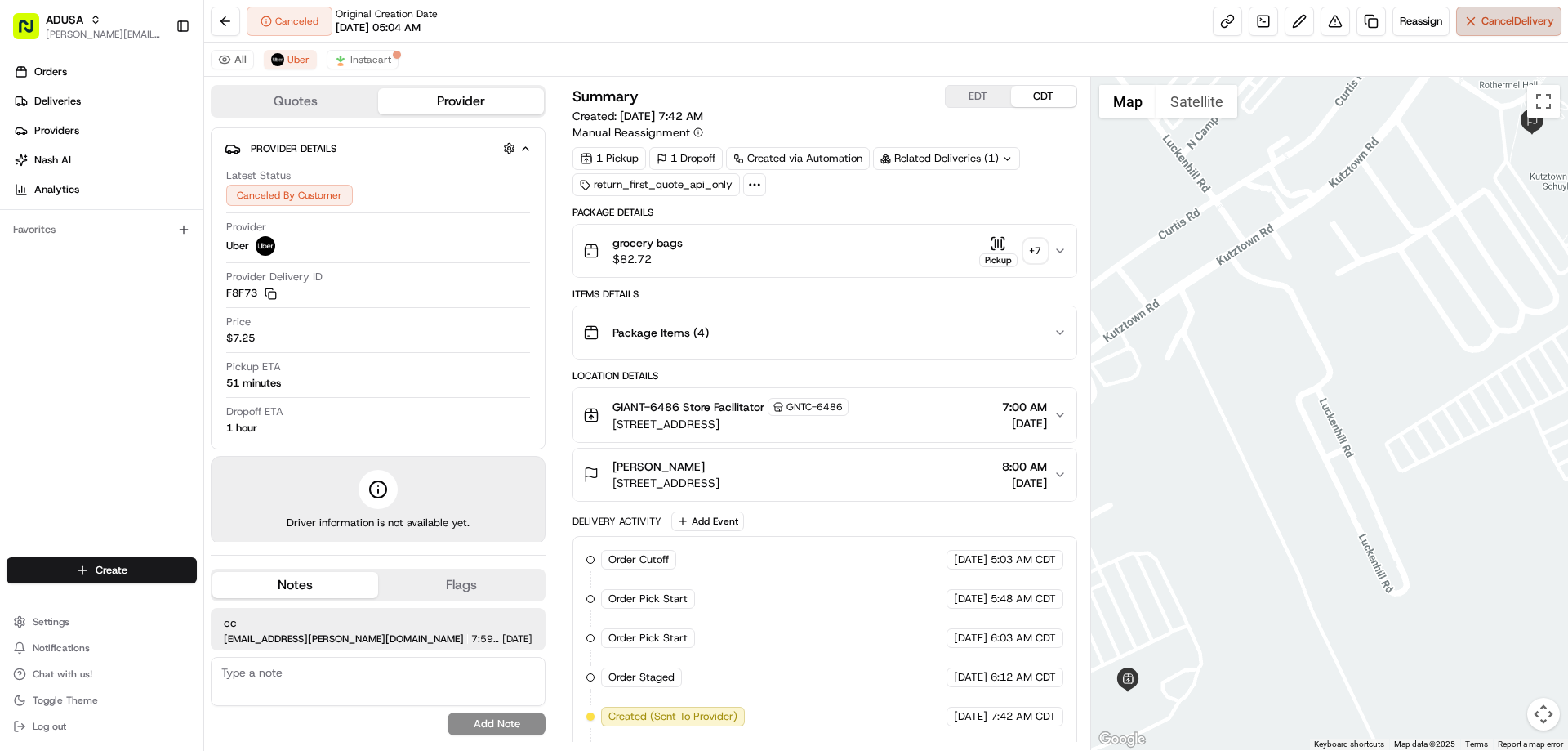
click at [1506, 22] on span "Cancel Delivery" at bounding box center [1517, 21] width 73 height 15
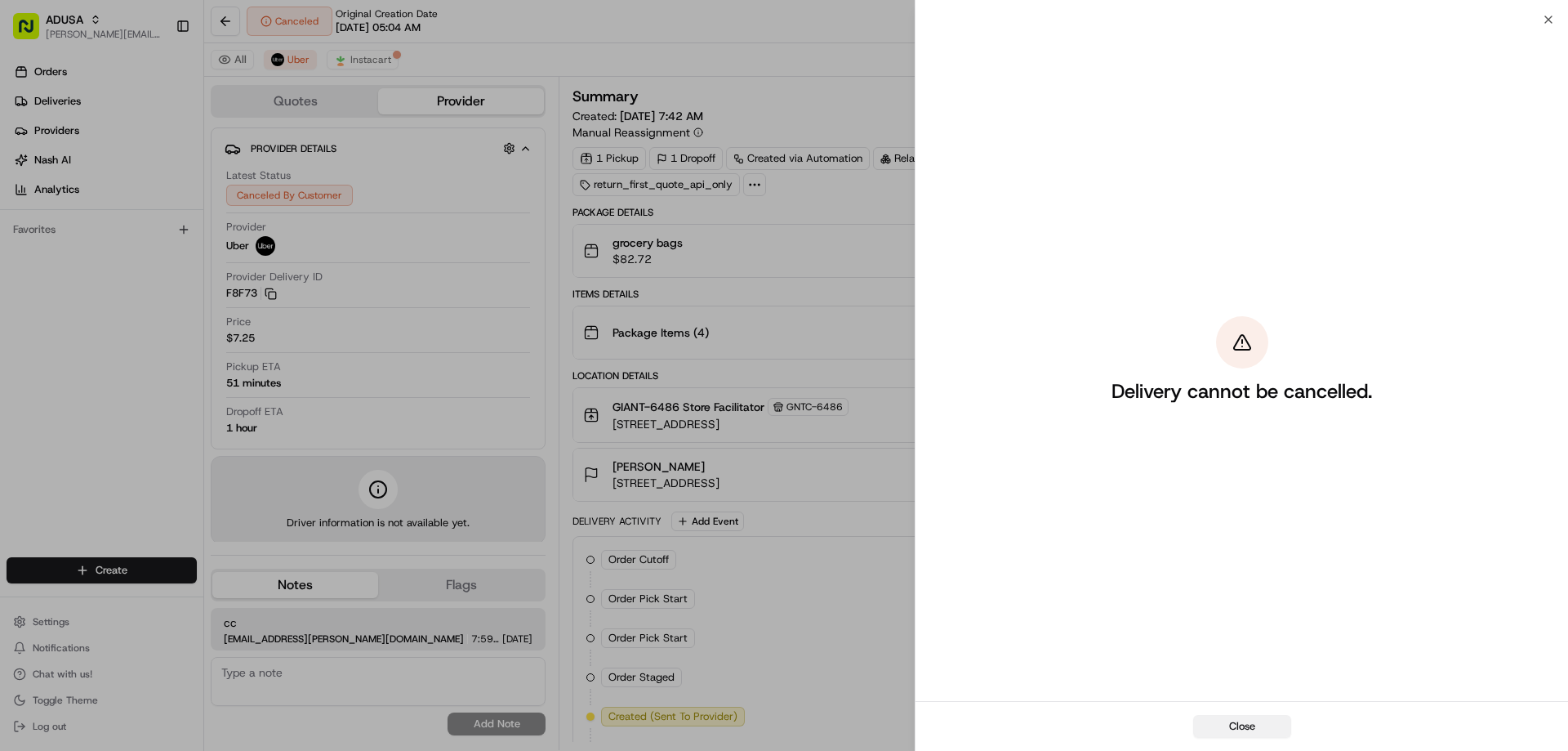
click at [1276, 726] on button "Close" at bounding box center [1242, 726] width 98 height 23
